Goal: Task Accomplishment & Management: Complete application form

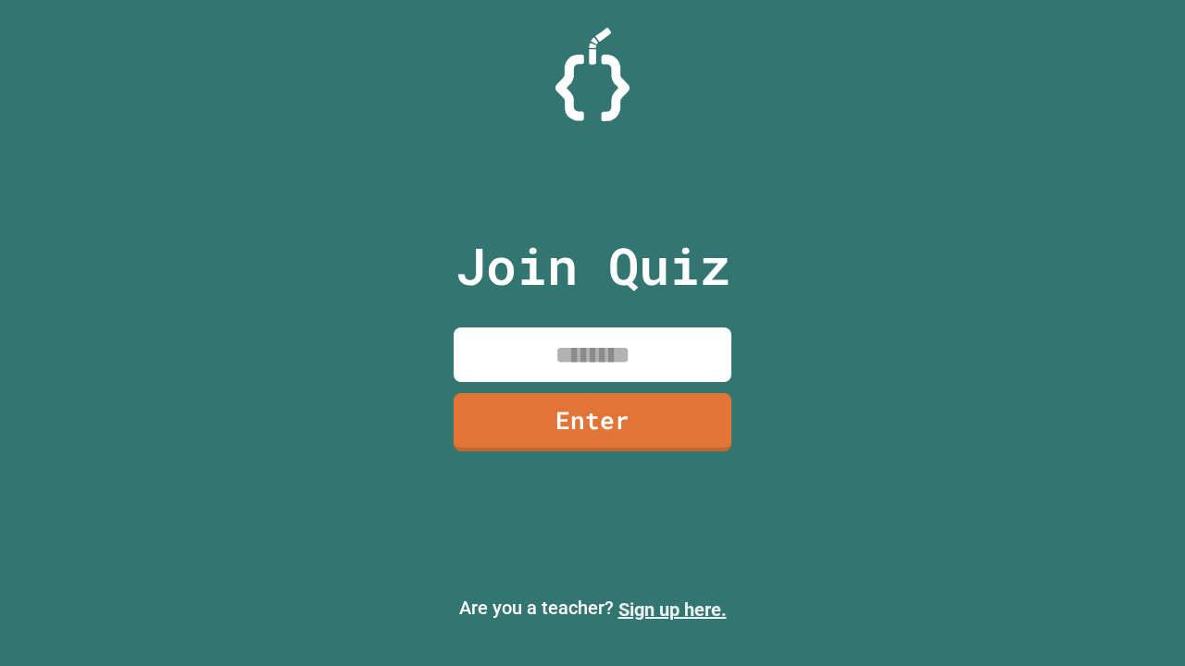
click at [672, 610] on link "Sign up here." at bounding box center [672, 610] width 108 height 22
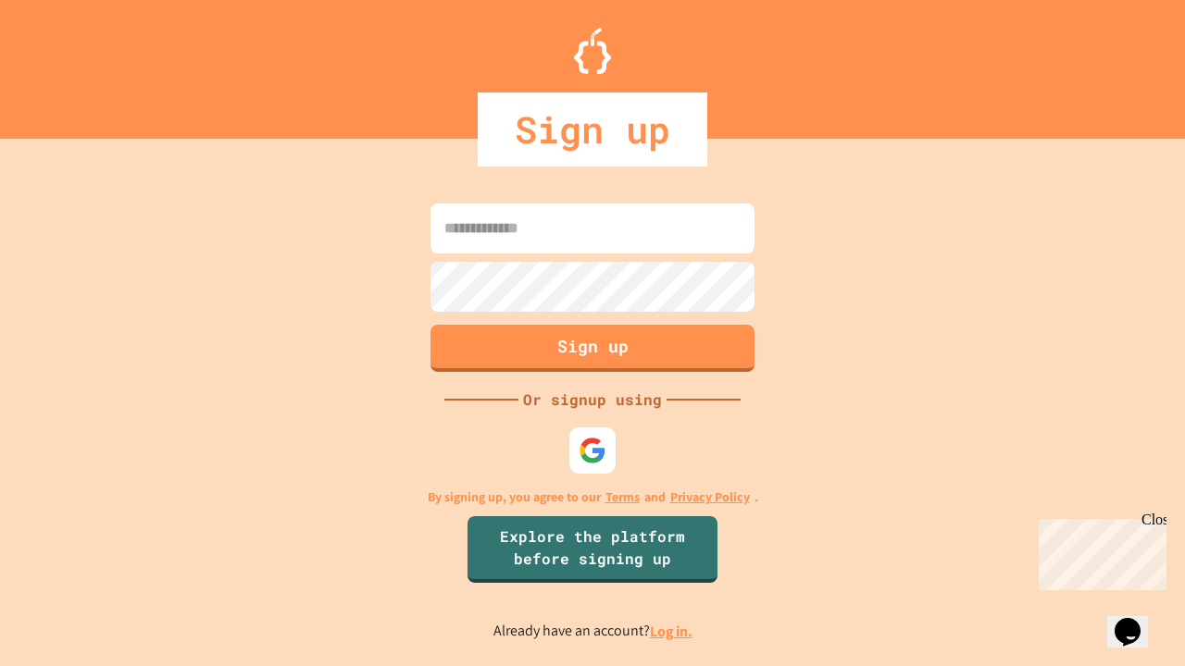
click at [672, 631] on link "Log in." at bounding box center [671, 631] width 43 height 19
